Goal: Transaction & Acquisition: Purchase product/service

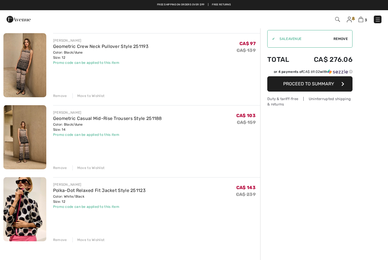
scroll to position [39, 0]
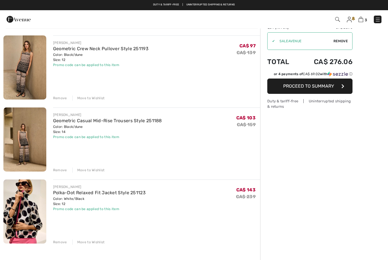
click at [58, 168] on div "Remove" at bounding box center [60, 170] width 14 height 5
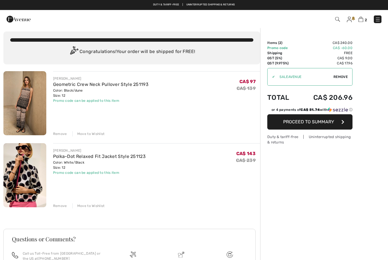
scroll to position [0, 0]
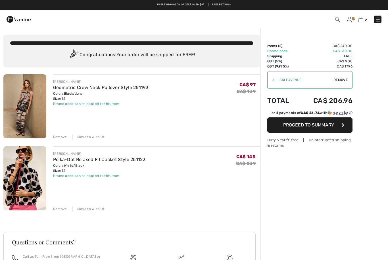
click at [350, 20] on img at bounding box center [348, 20] width 5 height 6
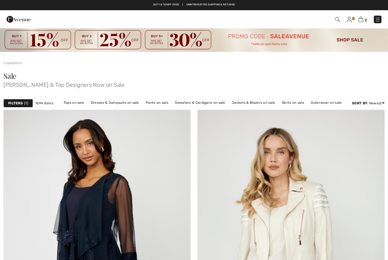
checkbox input "true"
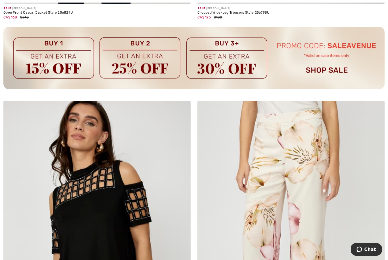
scroll to position [1911, 0]
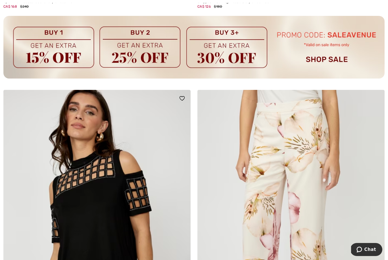
click at [24, 208] on img at bounding box center [96, 230] width 187 height 281
click at [71, 210] on img at bounding box center [96, 230] width 187 height 281
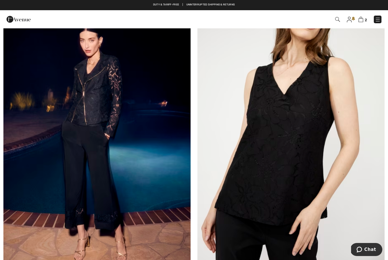
scroll to position [3529, 0]
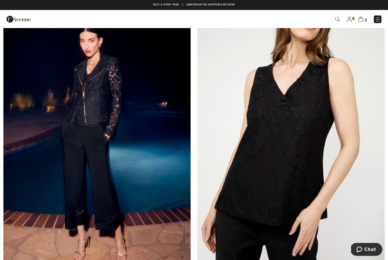
click at [58, 195] on img at bounding box center [96, 126] width 187 height 281
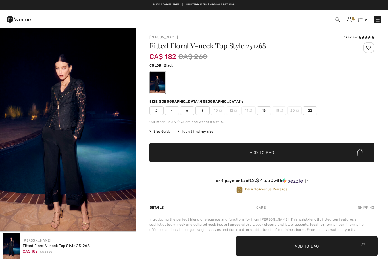
checkbox input "true"
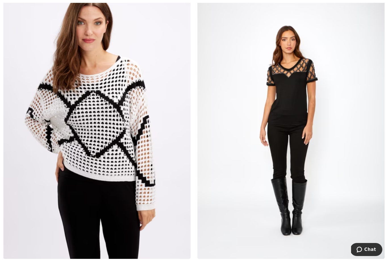
scroll to position [4505, 0]
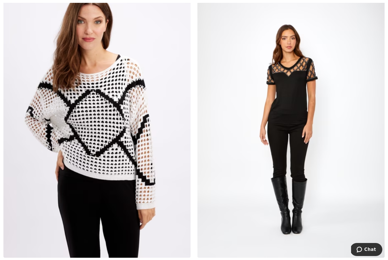
click at [289, 95] on img at bounding box center [290, 118] width 187 height 281
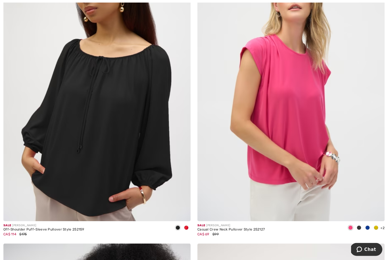
scroll to position [5148, 0]
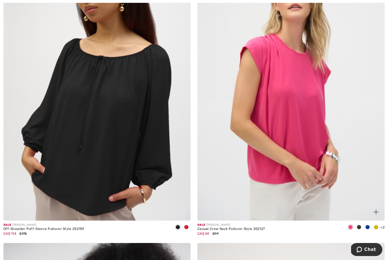
click at [360, 225] on span at bounding box center [358, 227] width 5 height 5
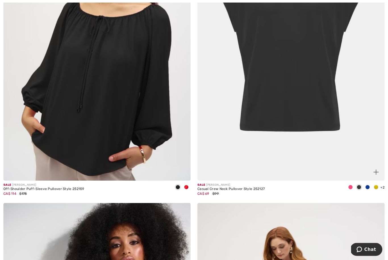
scroll to position [5188, 0]
click at [375, 170] on img at bounding box center [375, 172] width 5 height 5
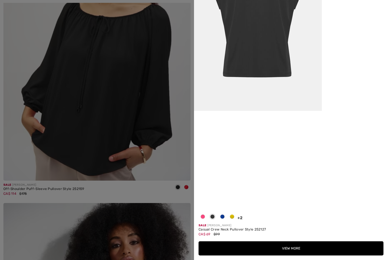
scroll to position [216, 0]
click at [214, 219] on span at bounding box center [212, 217] width 5 height 5
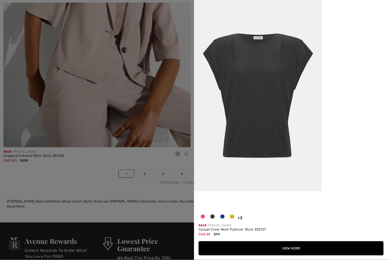
scroll to position [5524, 0]
click at [290, 256] on button "View More" at bounding box center [290, 248] width 185 height 14
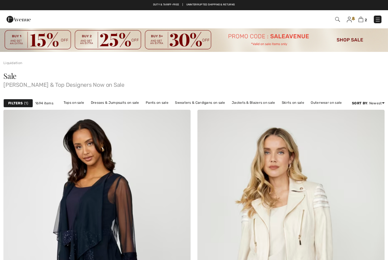
checkbox input "true"
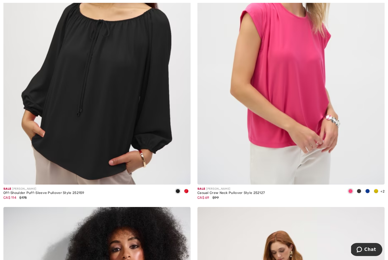
scroll to position [5189, 0]
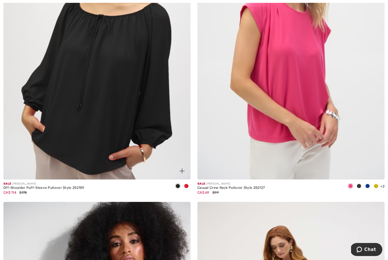
click at [55, 147] on img at bounding box center [96, 39] width 187 height 281
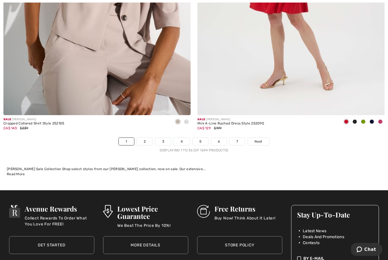
scroll to position [5556, 0]
click at [260, 139] on span "Next" at bounding box center [258, 141] width 8 height 5
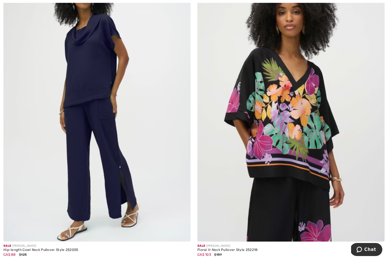
scroll to position [5445, 0]
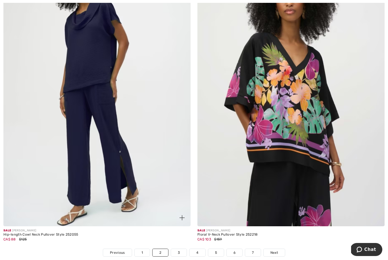
click at [182, 215] on img at bounding box center [181, 217] width 5 height 5
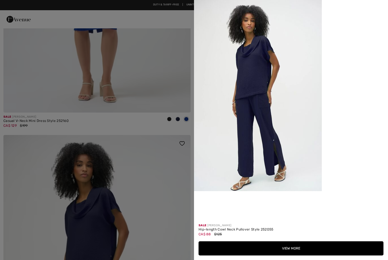
scroll to position [0, 0]
click at [145, 179] on div at bounding box center [194, 130] width 388 height 260
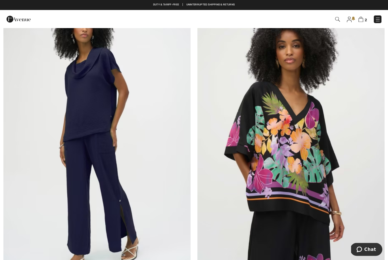
scroll to position [5396, 0]
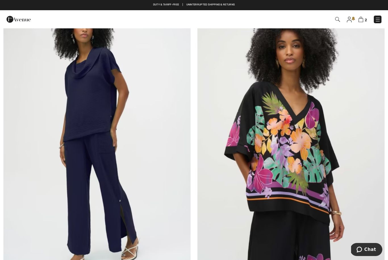
click at [88, 121] on img at bounding box center [96, 135] width 187 height 281
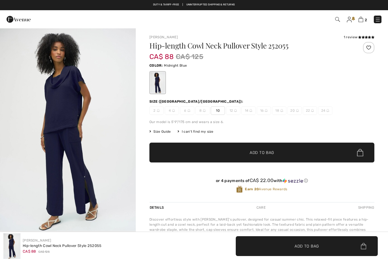
checkbox input "true"
click at [107, 153] on img "1 / 1" at bounding box center [68, 129] width 136 height 203
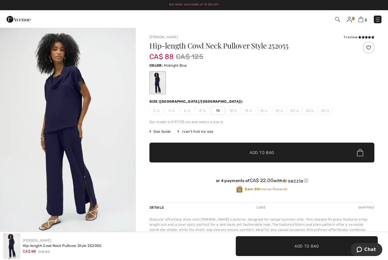
click at [27, 171] on img "1 / 1" at bounding box center [68, 129] width 136 height 203
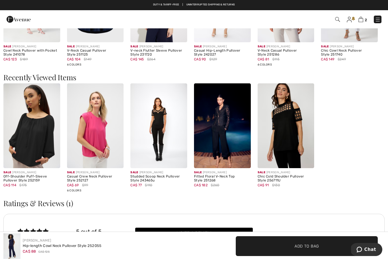
scroll to position [515, 0]
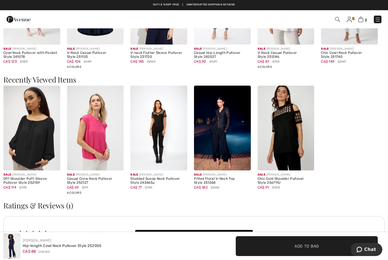
click at [287, 129] on img at bounding box center [285, 128] width 57 height 85
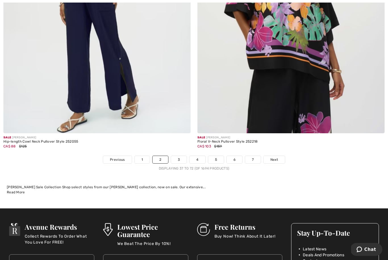
scroll to position [5538, 0]
click at [272, 157] on span "Next" at bounding box center [274, 159] width 8 height 5
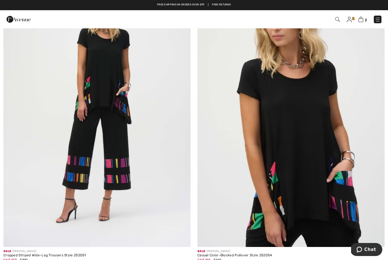
scroll to position [2942, 0]
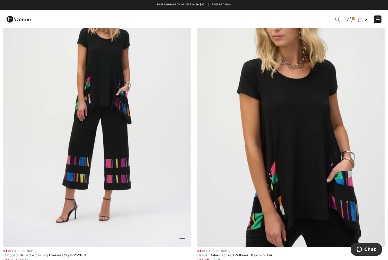
click at [71, 173] on img at bounding box center [96, 107] width 187 height 281
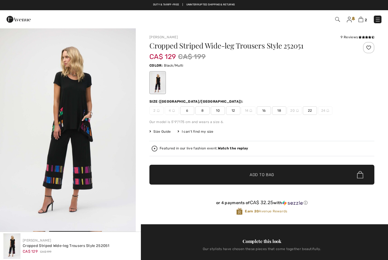
checkbox input "true"
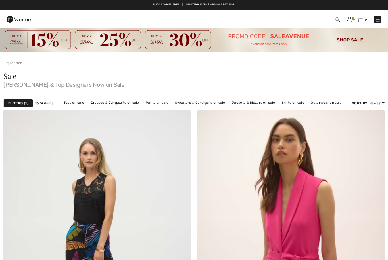
checkbox input "true"
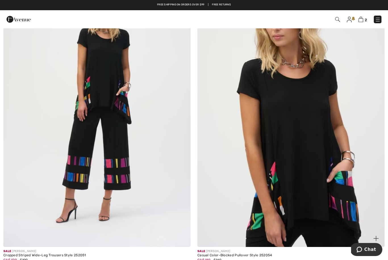
click at [305, 123] on img at bounding box center [290, 107] width 187 height 281
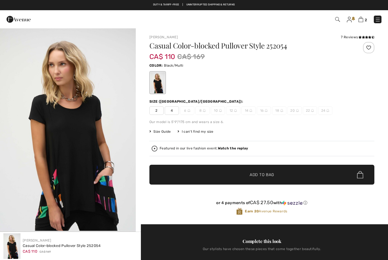
checkbox input "true"
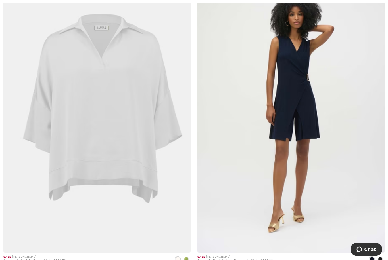
scroll to position [4818, 0]
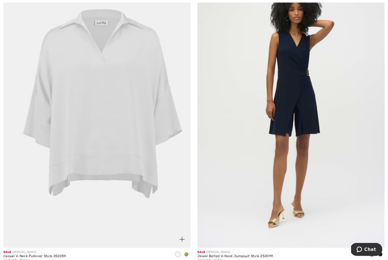
click at [184, 237] on img at bounding box center [181, 239] width 5 height 5
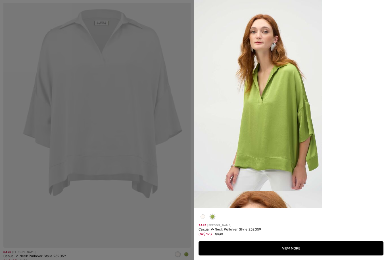
click at [353, 193] on div "Your browser does not support the video tag." at bounding box center [291, 104] width 194 height 208
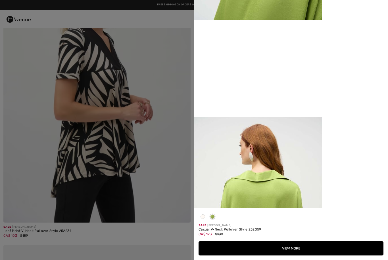
scroll to position [4538, 0]
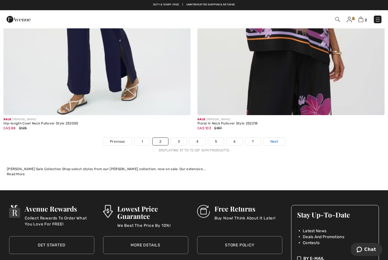
click at [274, 139] on span "Next" at bounding box center [274, 141] width 8 height 5
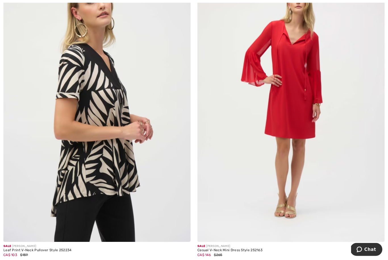
scroll to position [4521, 0]
click at [42, 195] on img at bounding box center [96, 102] width 187 height 281
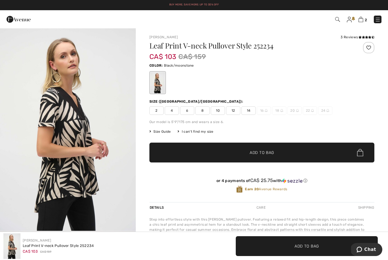
click at [232, 110] on span "12" at bounding box center [233, 110] width 14 height 9
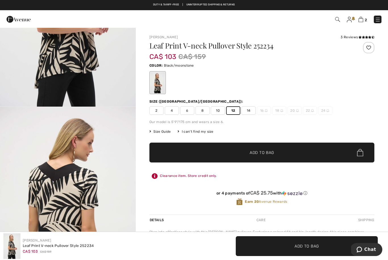
scroll to position [116, 0]
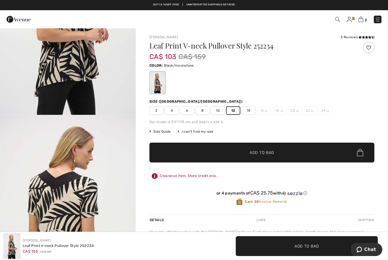
click at [218, 109] on span "10" at bounding box center [218, 110] width 14 height 9
click at [263, 146] on span "✔ Added to Bag Add to Bag" at bounding box center [261, 153] width 225 height 20
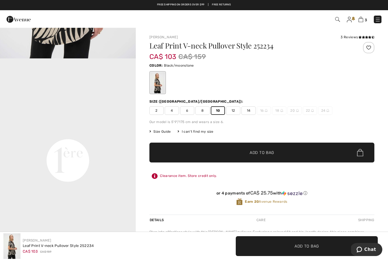
scroll to position [371, 0]
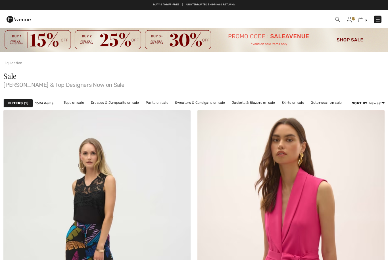
checkbox input "true"
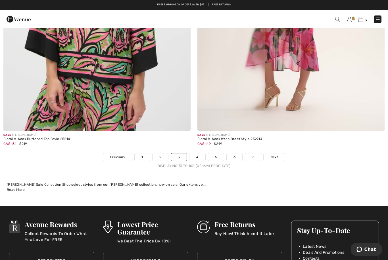
scroll to position [5541, 0]
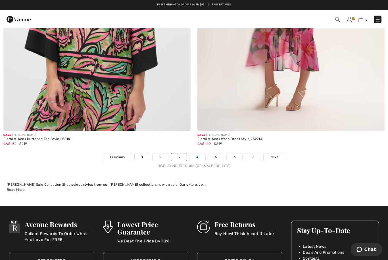
click at [194, 154] on link "4" at bounding box center [197, 157] width 16 height 7
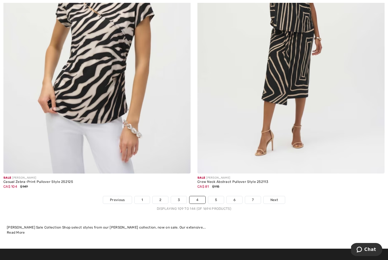
scroll to position [5500, 0]
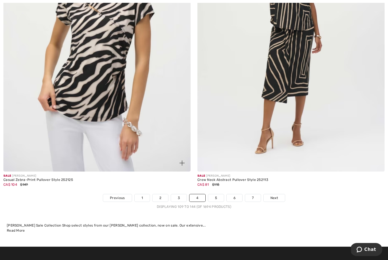
click at [159, 140] on img at bounding box center [96, 31] width 187 height 281
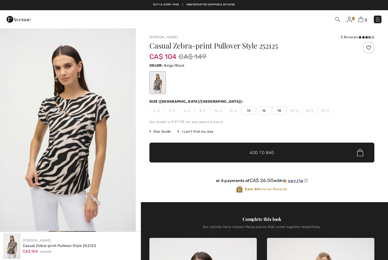
checkbox input "true"
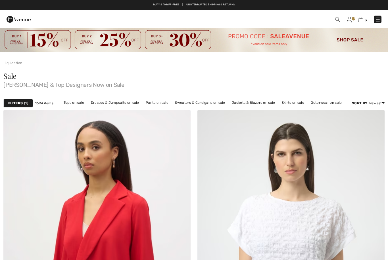
checkbox input "true"
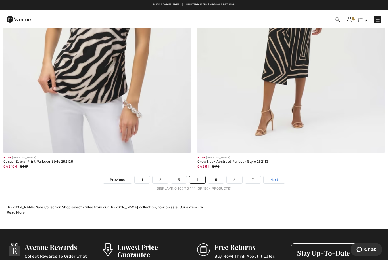
click at [272, 178] on span "Next" at bounding box center [274, 179] width 8 height 5
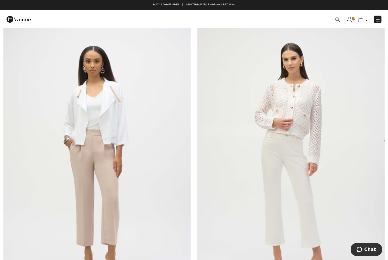
scroll to position [2888, 0]
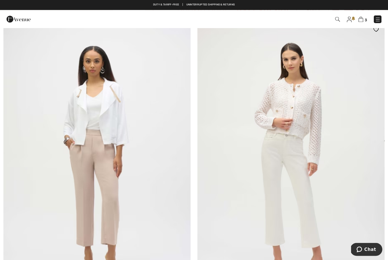
click at [297, 110] on img at bounding box center [290, 161] width 187 height 281
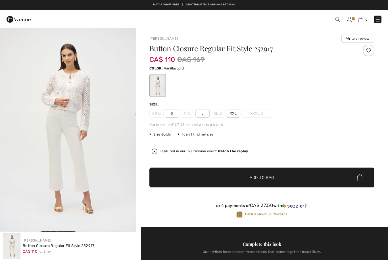
checkbox input "true"
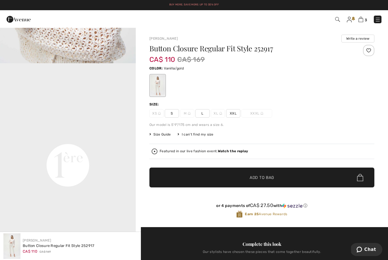
scroll to position [371, 0]
click at [203, 111] on span "L" at bounding box center [202, 113] width 14 height 9
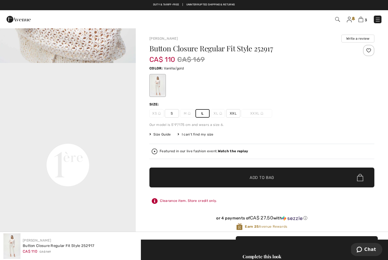
click at [262, 176] on span "Add to Bag" at bounding box center [261, 178] width 24 height 6
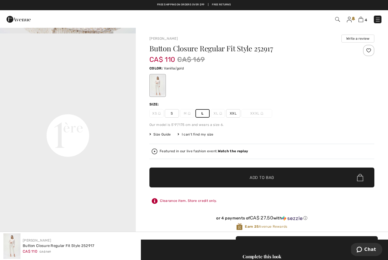
scroll to position [401, 0]
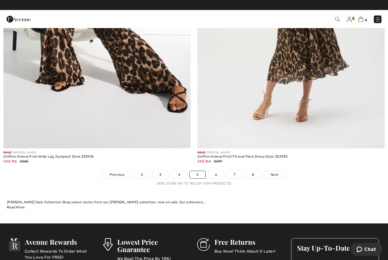
scroll to position [5523, 0]
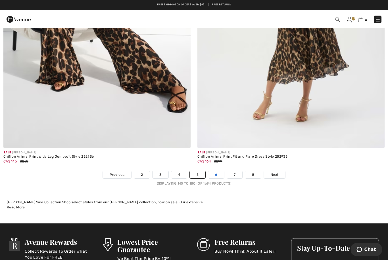
click at [212, 171] on link "6" at bounding box center [216, 174] width 16 height 7
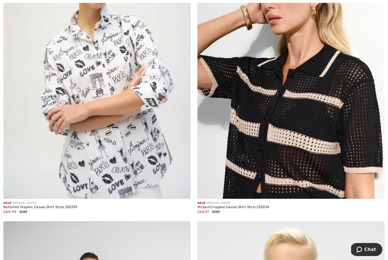
scroll to position [200, 0]
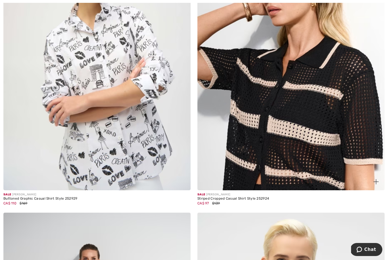
click at [297, 167] on img at bounding box center [290, 50] width 187 height 281
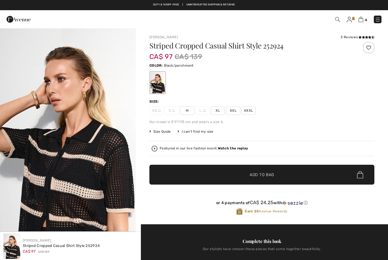
checkbox input "true"
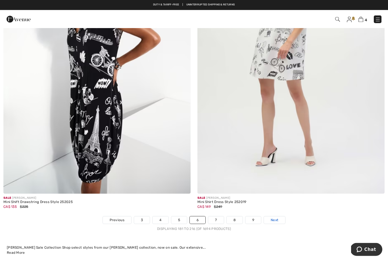
scroll to position [5478, 0]
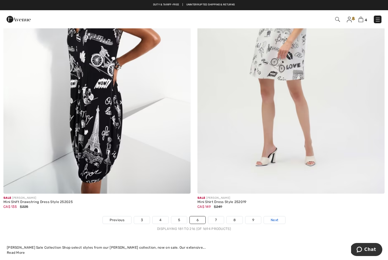
click at [270, 218] on span "Next" at bounding box center [274, 220] width 8 height 5
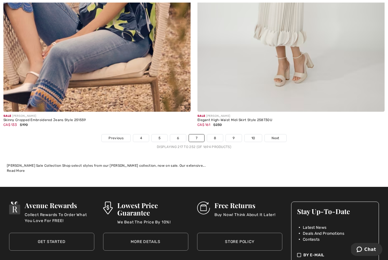
scroll to position [5568, 0]
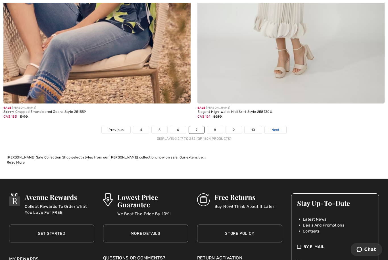
click at [274, 127] on span "Next" at bounding box center [275, 129] width 8 height 5
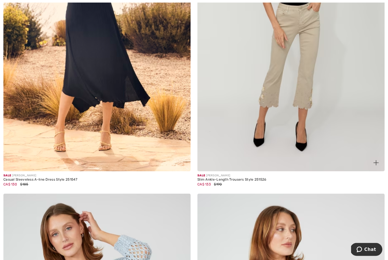
scroll to position [219, 0]
click at [300, 83] on img at bounding box center [290, 31] width 187 height 281
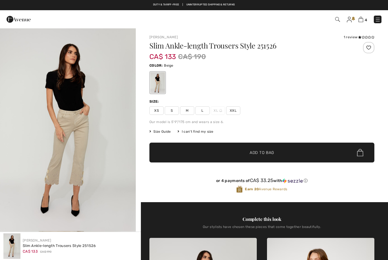
checkbox input "true"
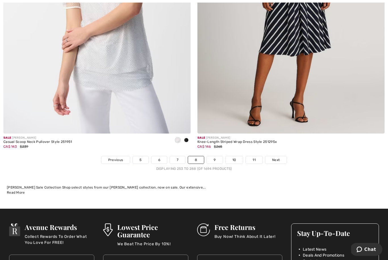
scroll to position [5538, 0]
click at [276, 157] on span "Next" at bounding box center [276, 159] width 8 height 5
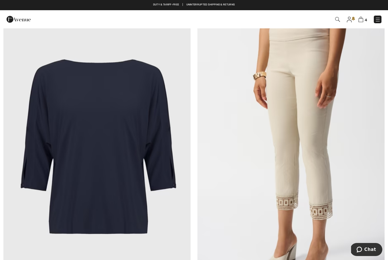
scroll to position [4170, 0]
click at [51, 209] on img at bounding box center [96, 150] width 187 height 281
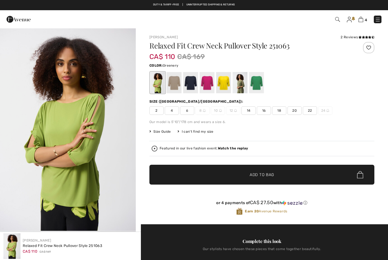
checkbox input "true"
click at [191, 81] on div at bounding box center [190, 82] width 15 height 21
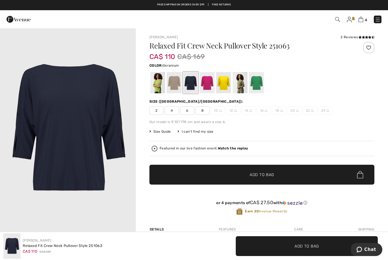
click at [205, 79] on div at bounding box center [206, 82] width 15 height 21
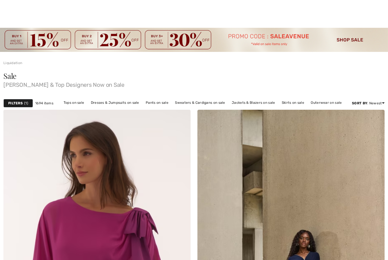
scroll to position [4229, 0]
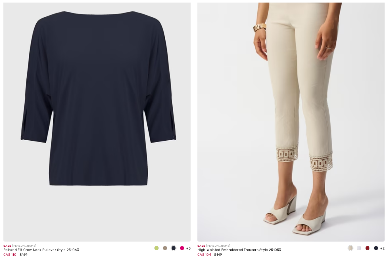
checkbox input "true"
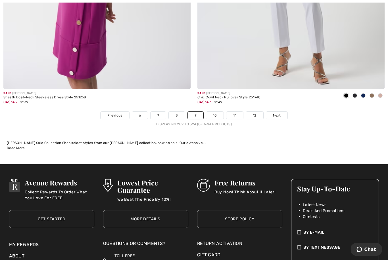
scroll to position [5582, 0]
click at [275, 112] on link "Next" at bounding box center [276, 115] width 21 height 7
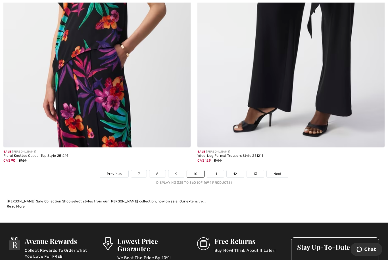
scroll to position [5541, 0]
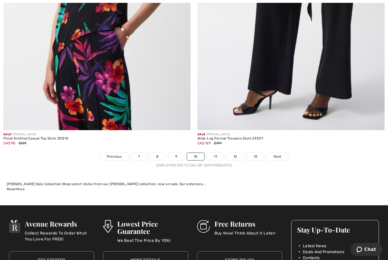
click at [276, 154] on span "Next" at bounding box center [277, 156] width 8 height 5
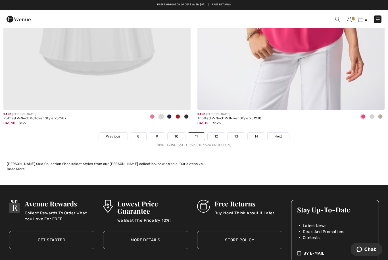
scroll to position [5560, 0]
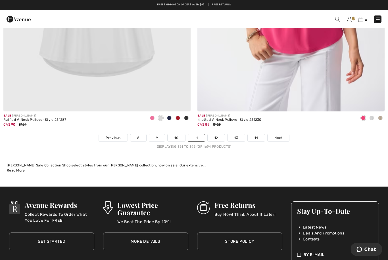
click at [362, 21] on img at bounding box center [360, 19] width 5 height 5
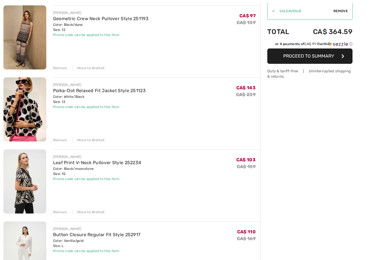
scroll to position [70, 0]
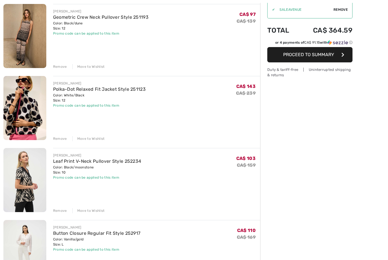
click at [24, 241] on img at bounding box center [24, 252] width 43 height 64
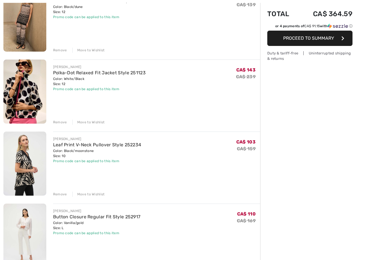
scroll to position [89, 0]
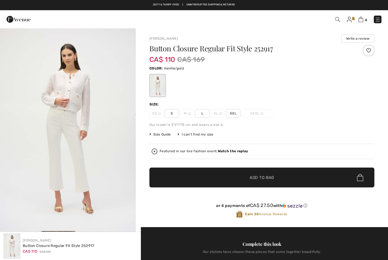
checkbox input "true"
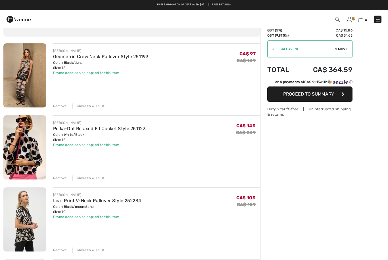
scroll to position [29, 0]
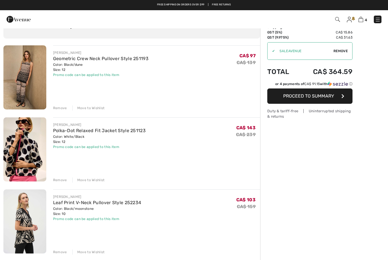
click at [88, 107] on div "Move to Wishlist" at bounding box center [88, 108] width 32 height 5
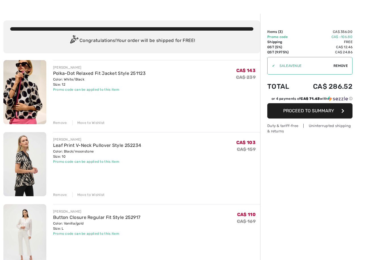
scroll to position [15, 0]
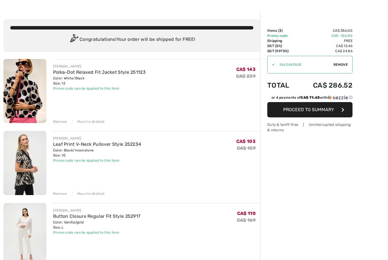
click at [312, 110] on span "Proceed to Summary" at bounding box center [308, 109] width 51 height 5
